Goal: Information Seeking & Learning: Find specific fact

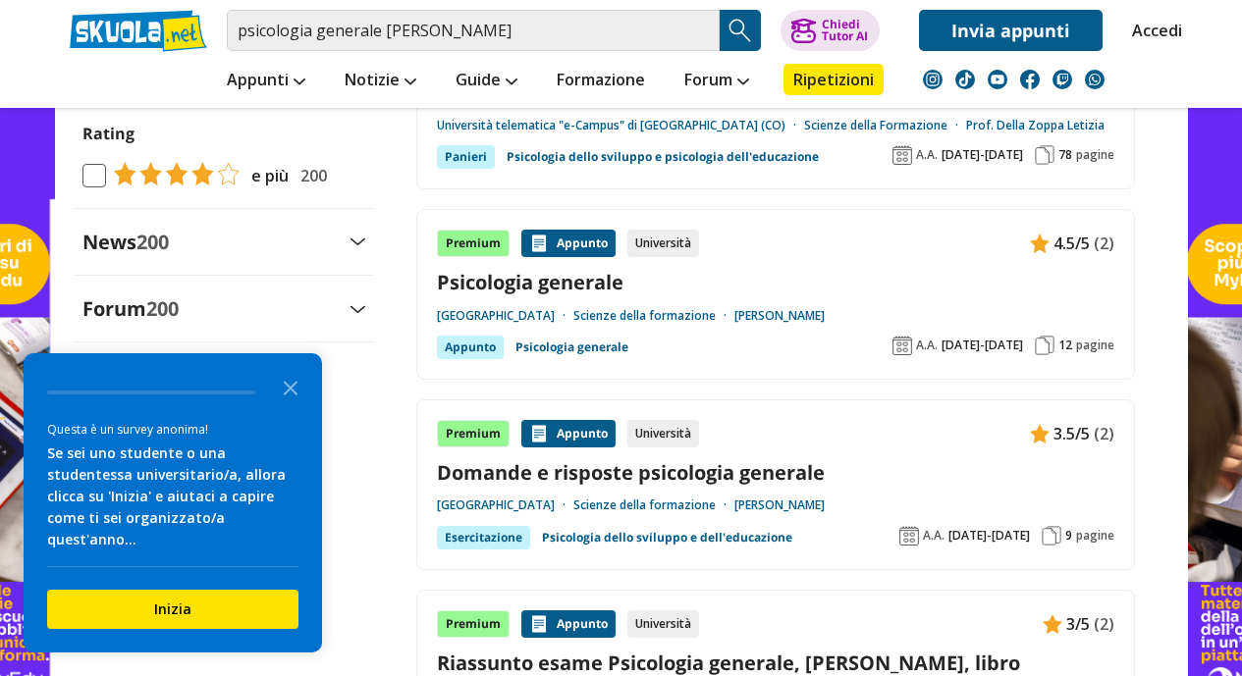
scroll to position [2194, 0]
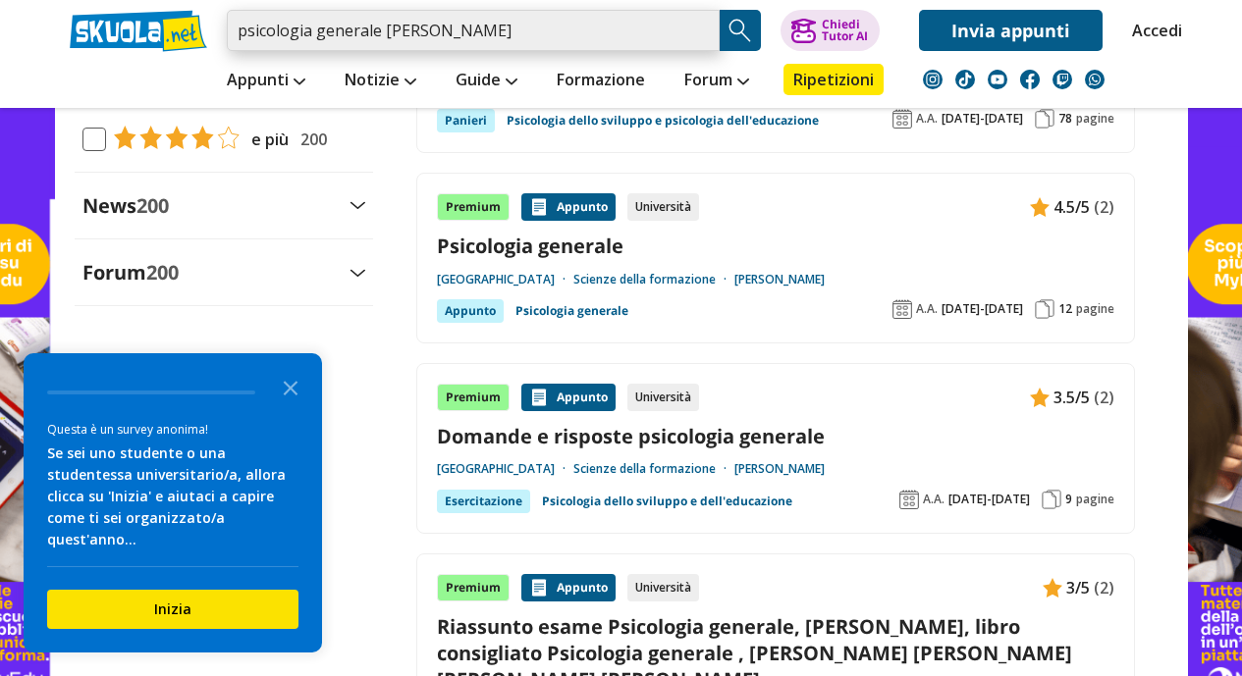
click at [511, 42] on input "psicologia generale ecampus" at bounding box center [473, 30] width 493 height 41
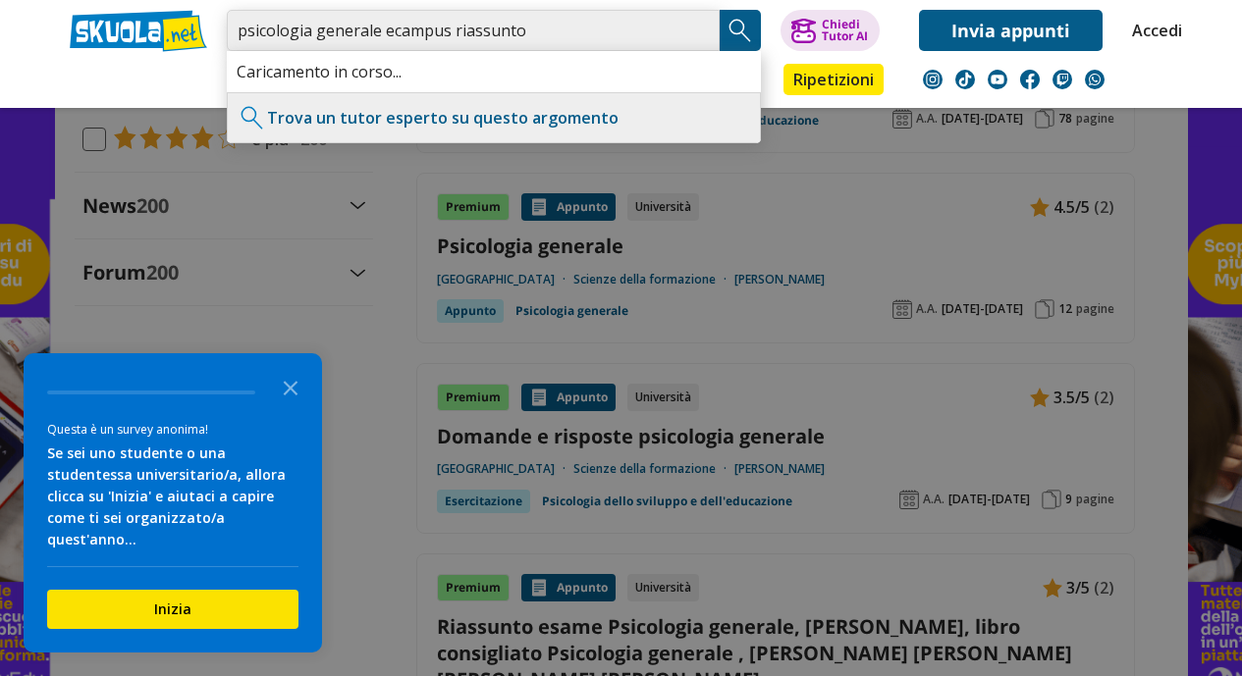
type input "psicologia generale ecampus riassunto"
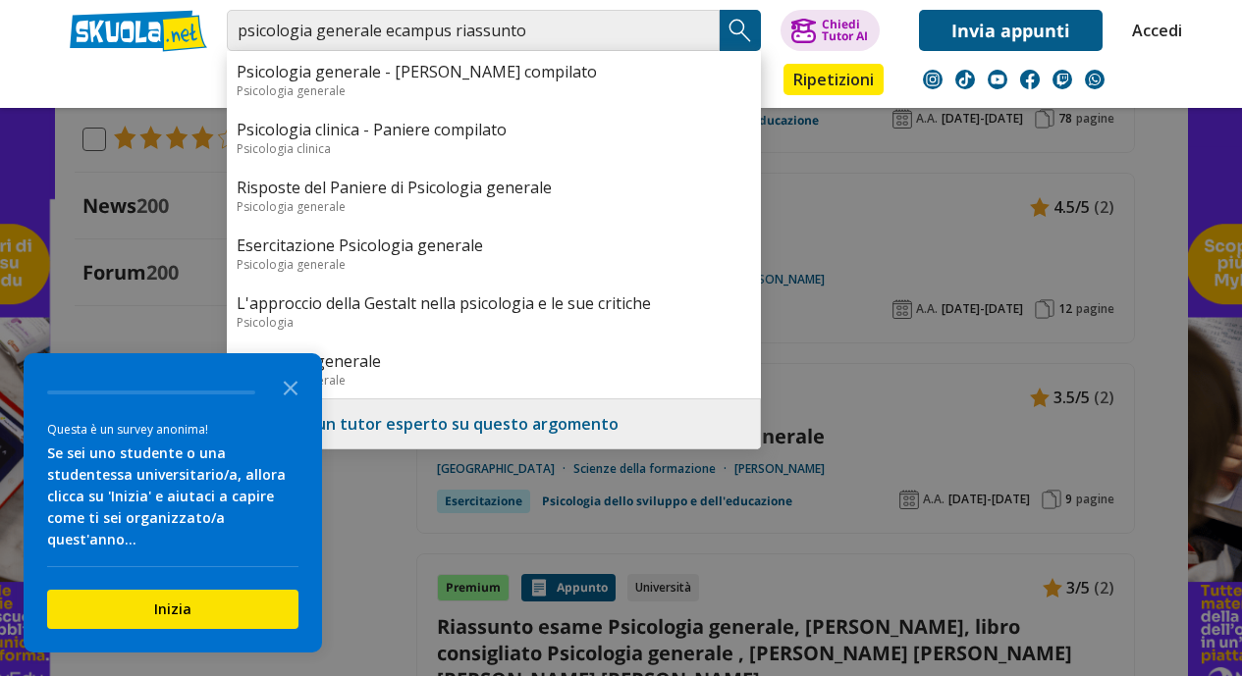
click at [742, 26] on img "Search Button" at bounding box center [739, 30] width 29 height 29
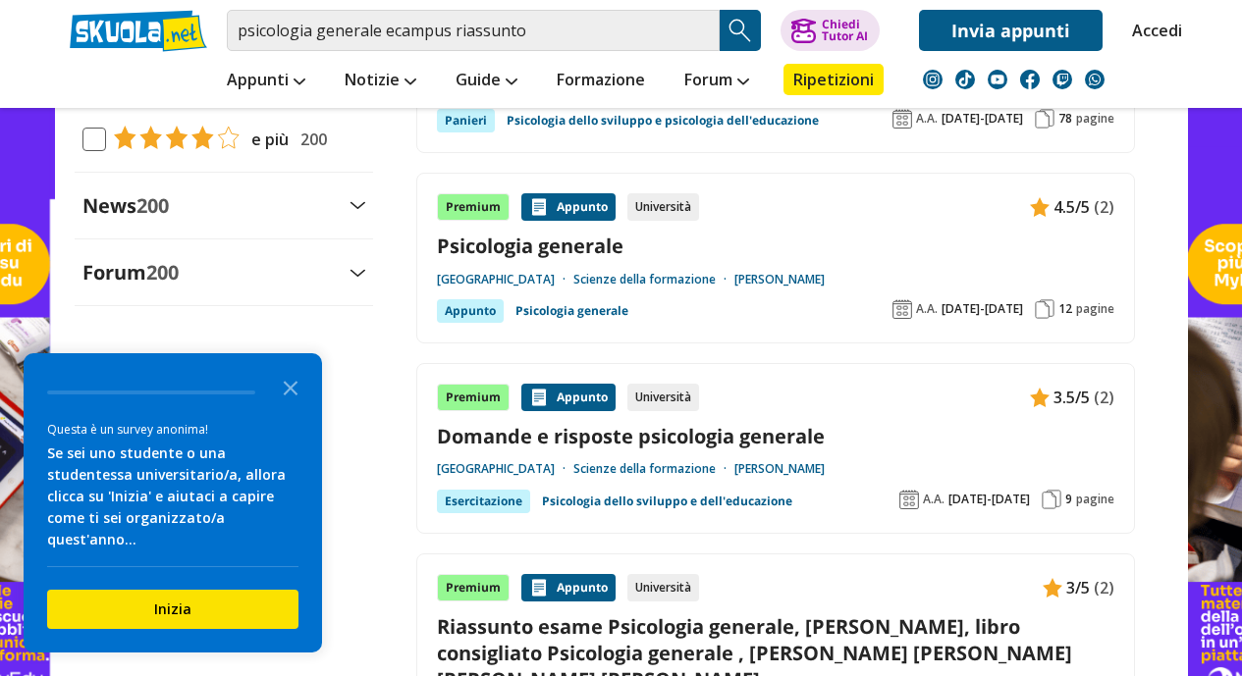
click at [752, 32] on img "Search Button" at bounding box center [739, 30] width 29 height 29
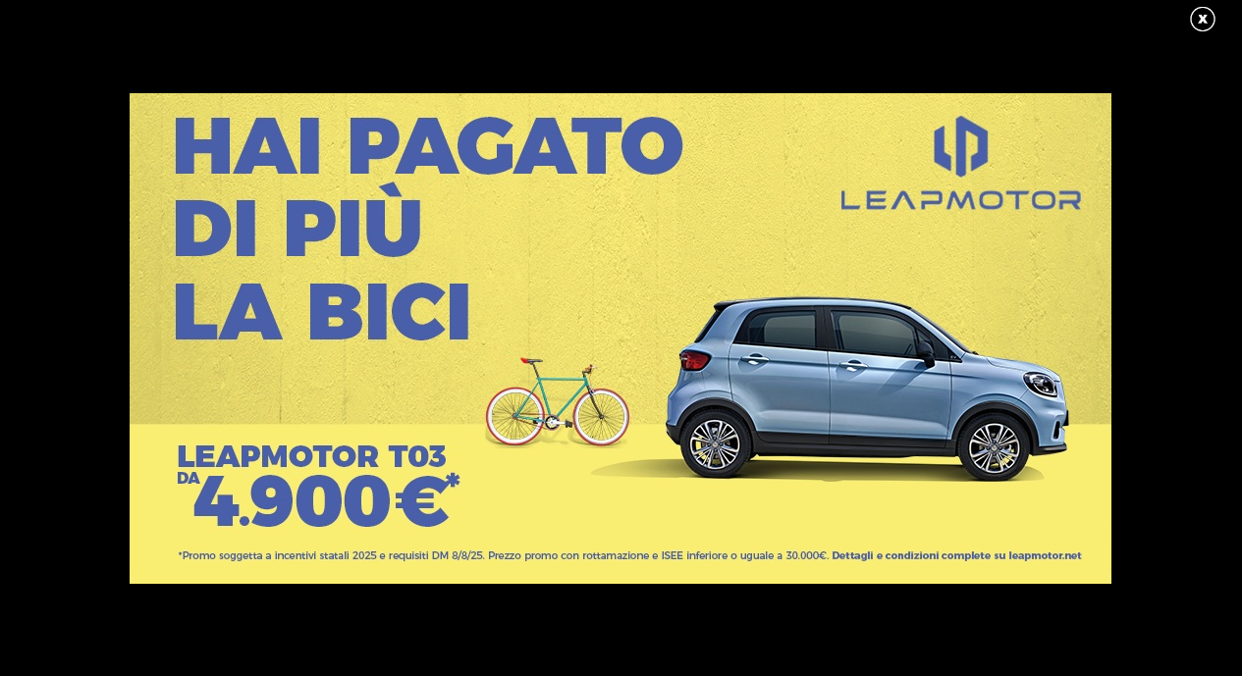
click at [1199, 19] on link at bounding box center [1212, 19] width 49 height 29
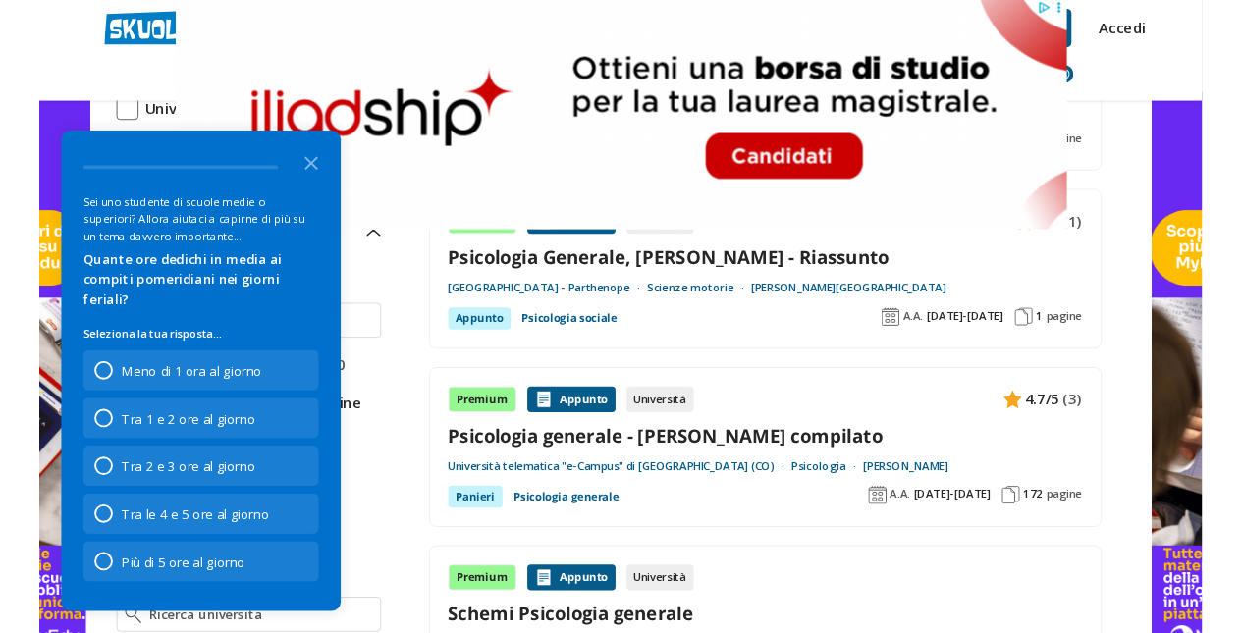
scroll to position [374, 0]
